Goal: Task Accomplishment & Management: Use online tool/utility

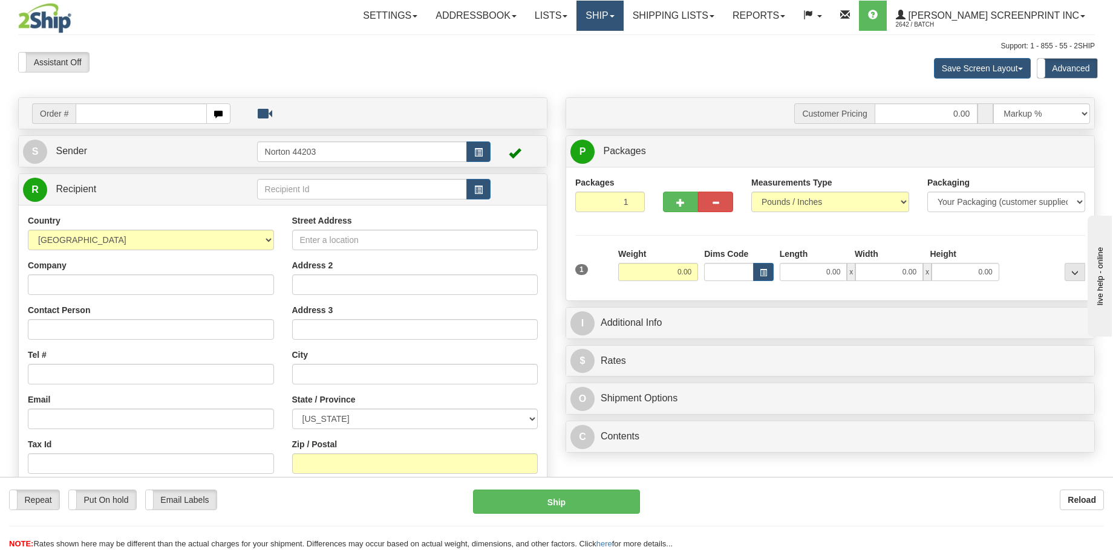
click at [623, 21] on link "Ship" at bounding box center [599, 16] width 47 height 30
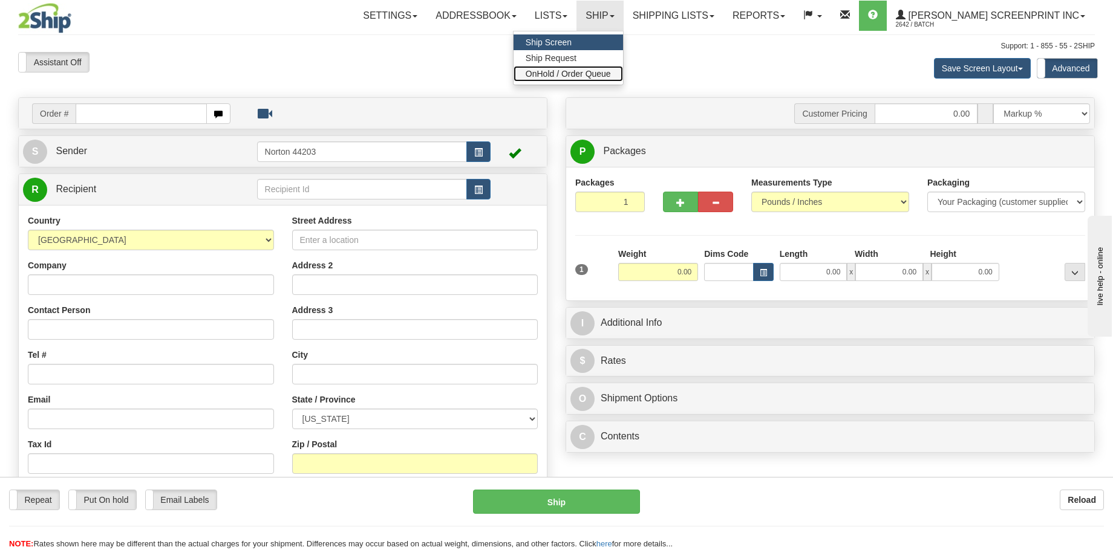
click at [623, 67] on link "OnHold / Order Queue" at bounding box center [567, 74] width 109 height 16
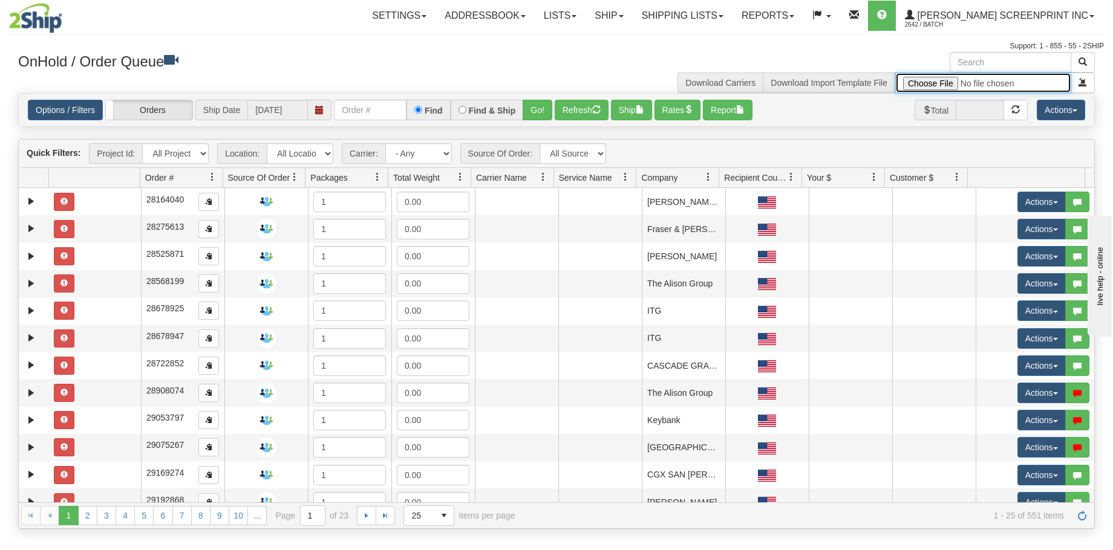
type input "C:\fakepath\2509-075 and 2510-011 2 BANNERS FOR 2SHIP.xlsx"
click at [1082, 84] on span "submit" at bounding box center [1082, 82] width 8 height 8
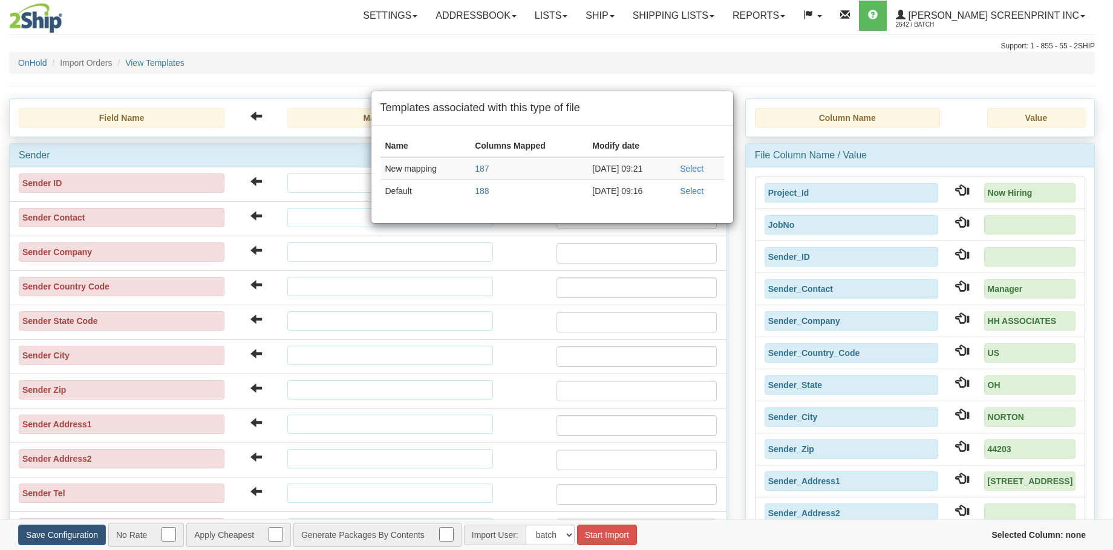
type input "[DATE]"
click at [701, 171] on link "Select" at bounding box center [696, 169] width 24 height 10
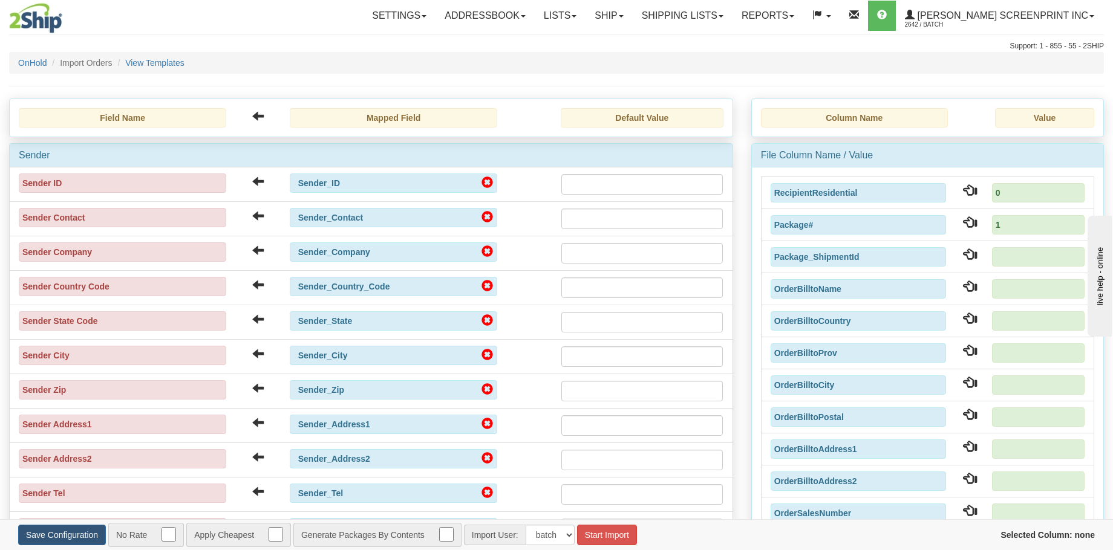
click at [609, 549] on div "Save Configuration No Rate Apply Cheapest Generate Packages By Contents Import …" at bounding box center [374, 535] width 730 height 30
click at [615, 533] on button "Start Import" at bounding box center [607, 535] width 60 height 21
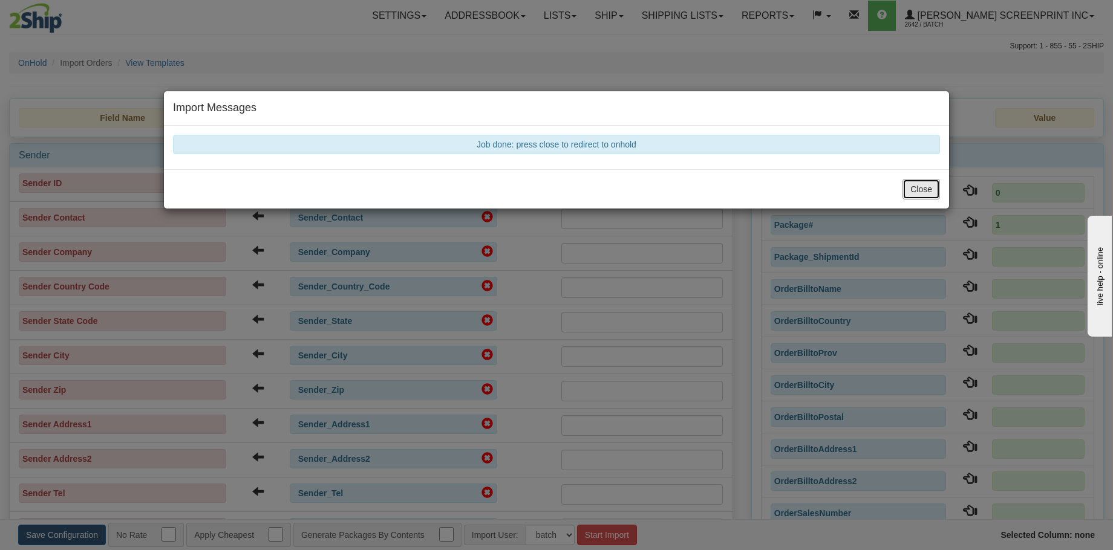
click at [929, 193] on button "Close" at bounding box center [920, 189] width 37 height 21
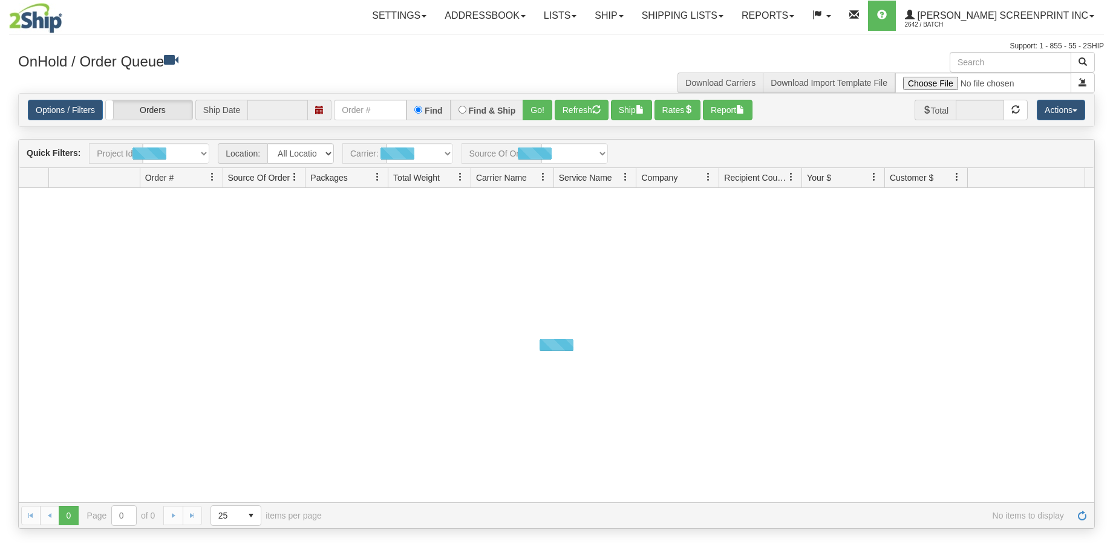
type input "10/10/2025"
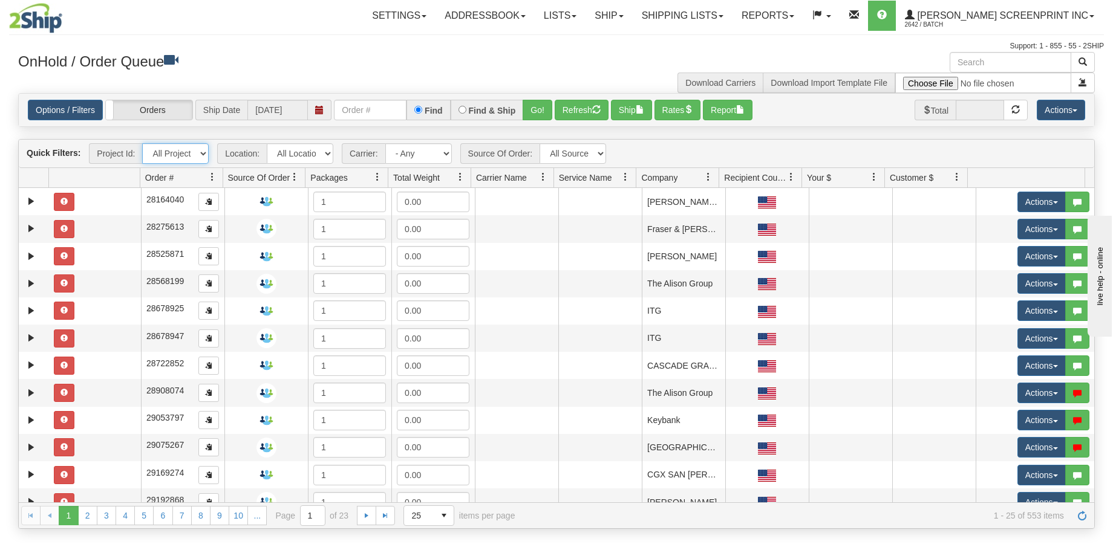
click at [201, 152] on select "All Projects Imagine Now Hiring ShipRequests 01.22.2024 ShipRequests 01.31.2025…" at bounding box center [175, 153] width 67 height 21
select select "Now Hiring"
click at [142, 143] on select "All Projects Imagine Now Hiring ShipRequests 01.22.2024 ShipRequests 01.31.2025…" at bounding box center [175, 153] width 67 height 21
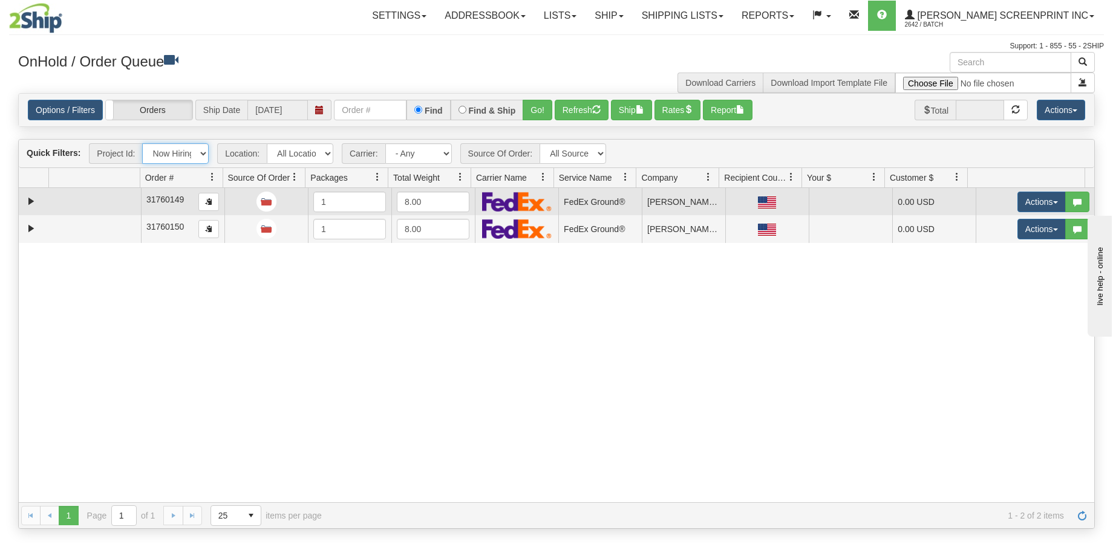
click at [80, 207] on td at bounding box center [95, 201] width 92 height 27
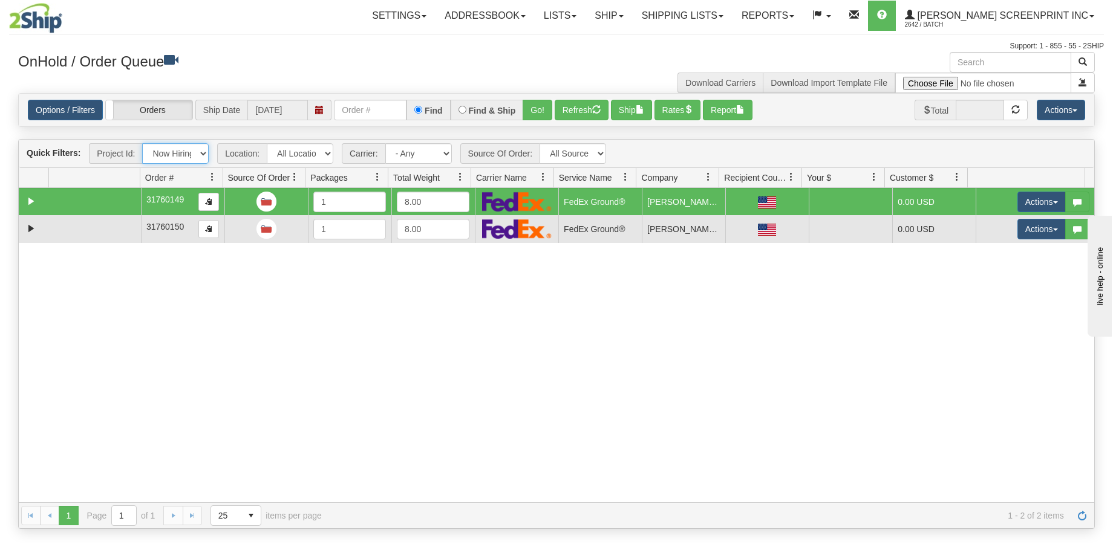
click at [85, 237] on td at bounding box center [95, 228] width 92 height 27
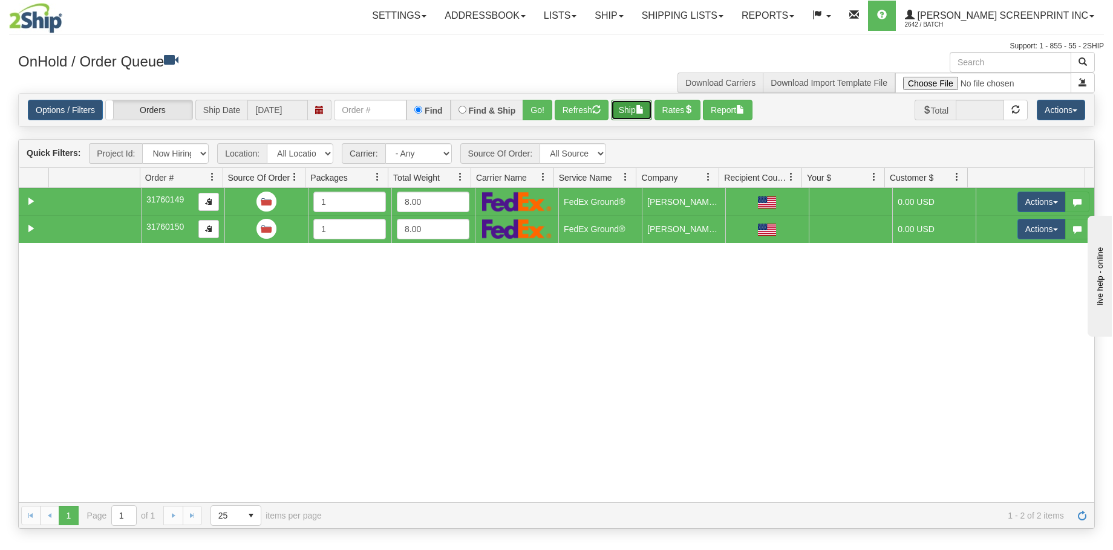
click at [644, 112] on span "button" at bounding box center [639, 109] width 8 height 8
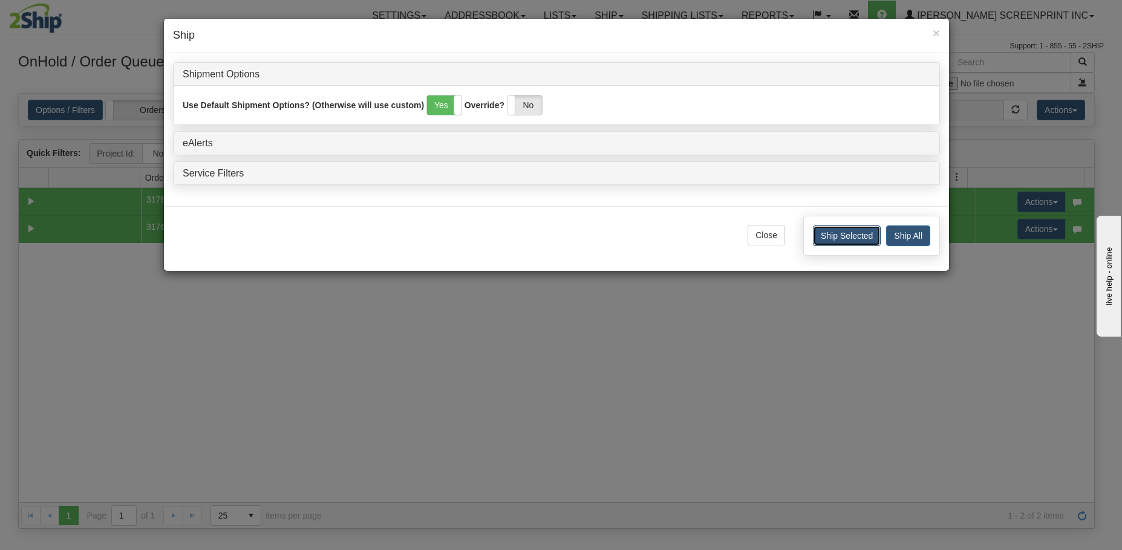
click at [816, 241] on button "Ship Selected" at bounding box center [847, 236] width 68 height 21
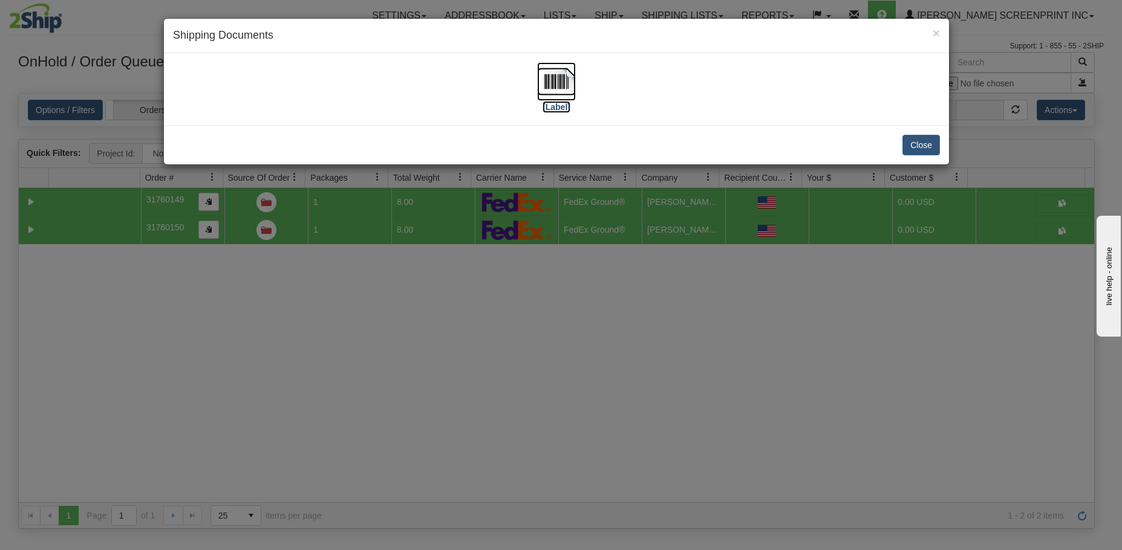
click at [562, 84] on img at bounding box center [556, 81] width 39 height 39
